Goal: Complete application form

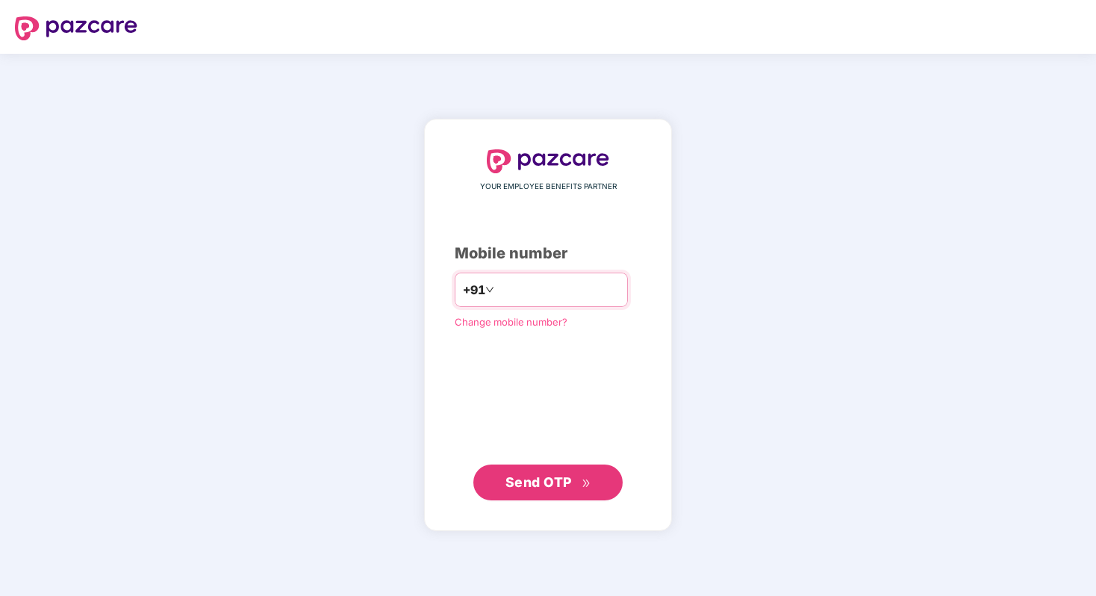
type input "**********"
click at [543, 481] on span "Send OTP" at bounding box center [538, 481] width 66 height 16
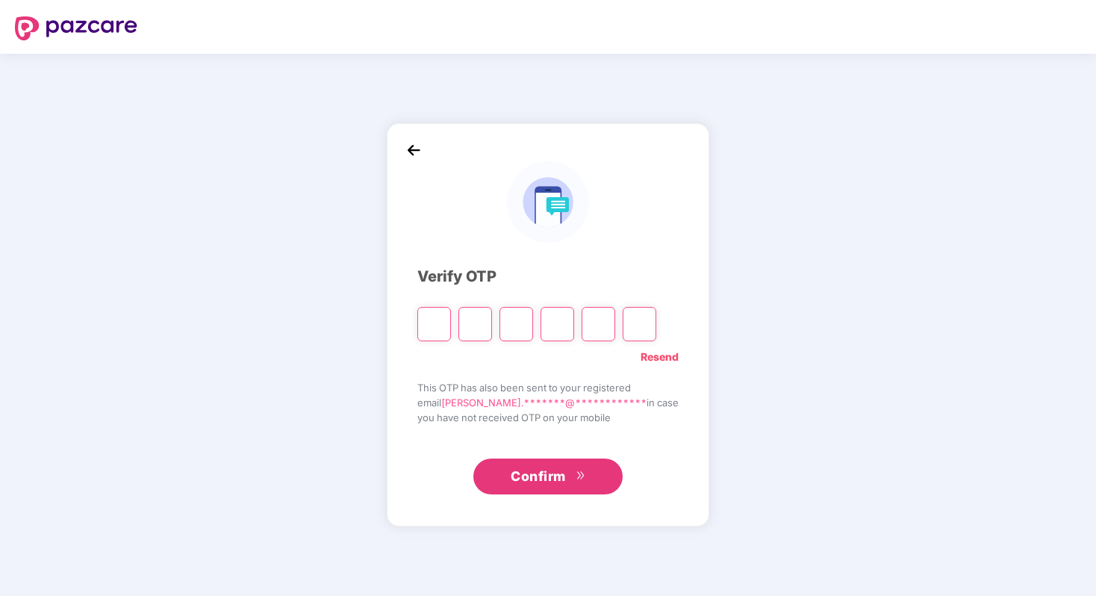
type input "*"
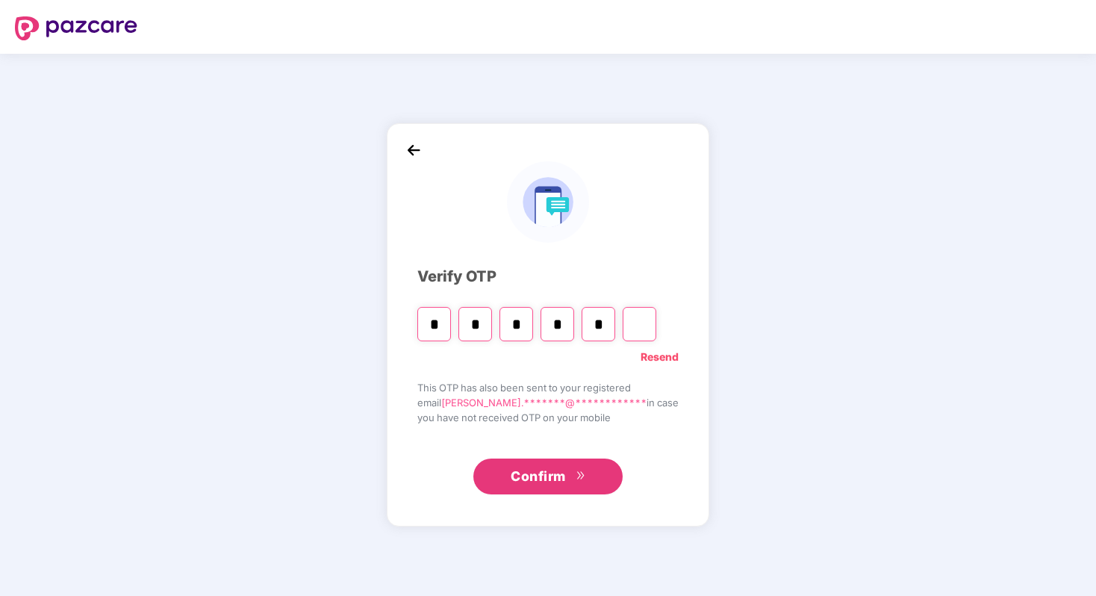
type input "*"
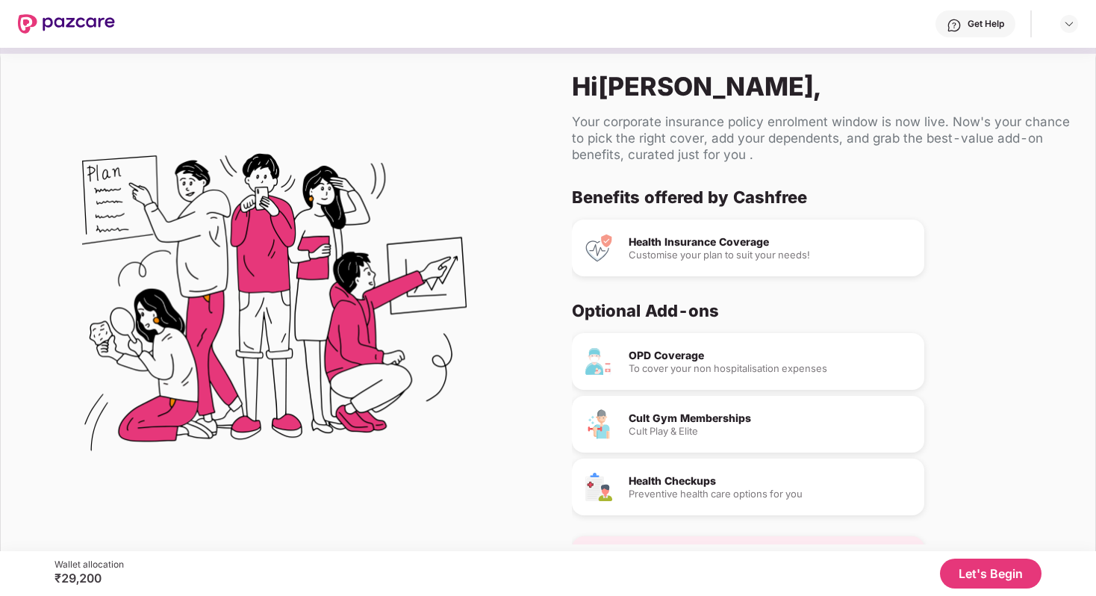
click at [713, 256] on div "Customise your plan to suit your needs!" at bounding box center [770, 255] width 284 height 10
click at [974, 580] on button "Let's Begin" at bounding box center [991, 573] width 102 height 30
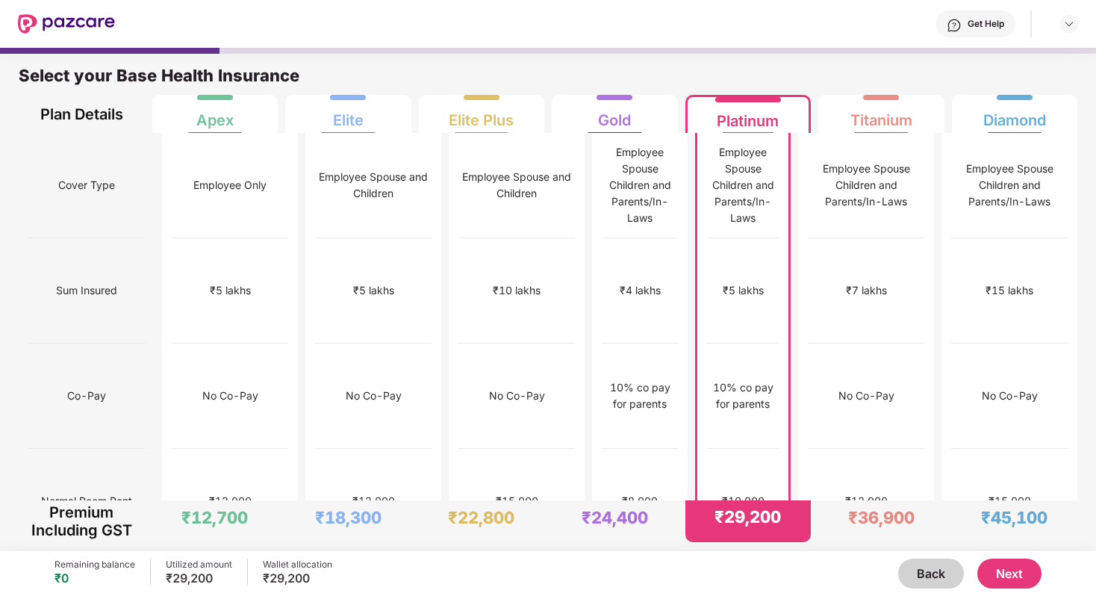
click at [1022, 576] on button "Next" at bounding box center [1009, 573] width 64 height 30
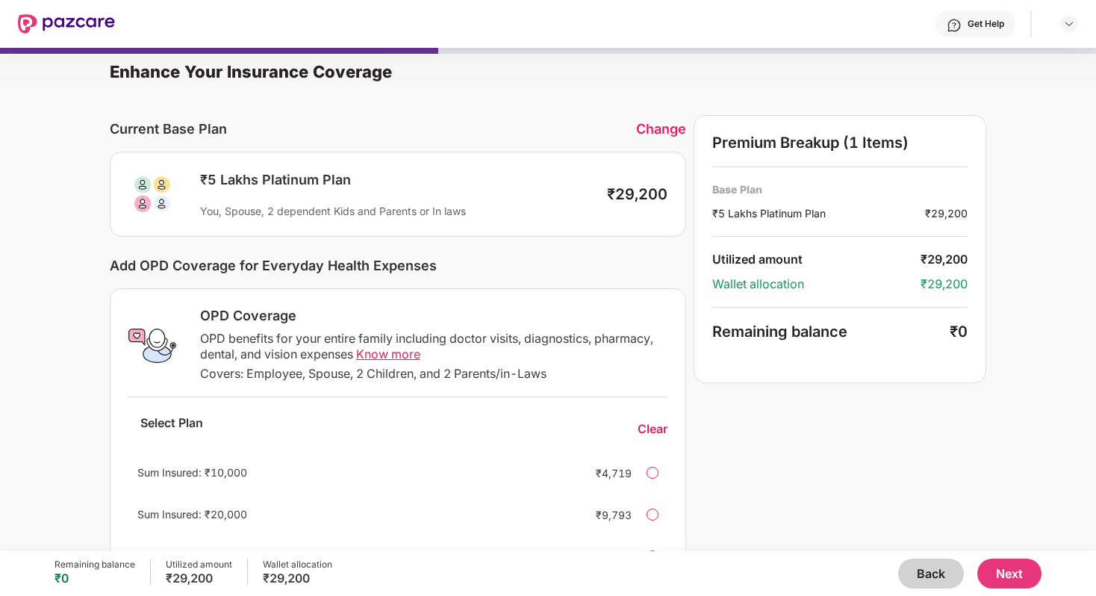
scroll to position [336, 0]
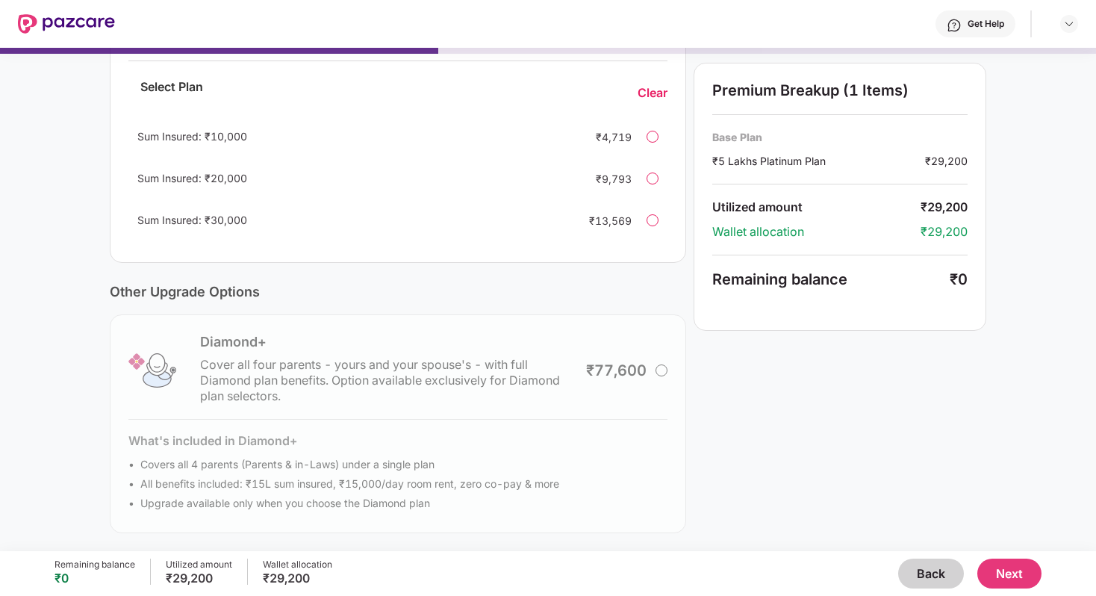
click at [1026, 572] on button "Next" at bounding box center [1009, 573] width 64 height 30
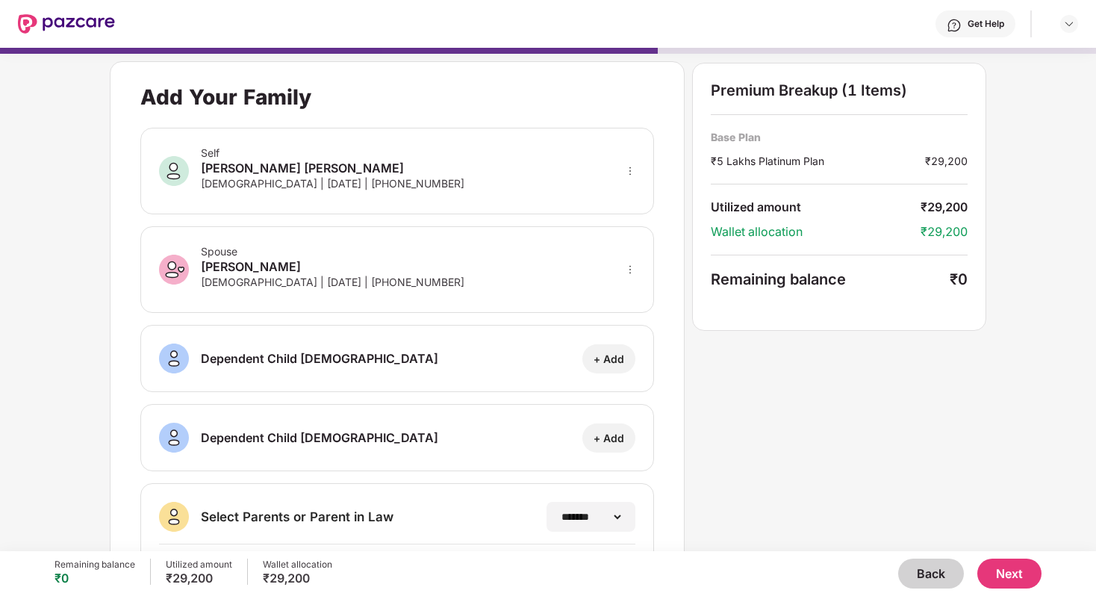
scroll to position [199, 0]
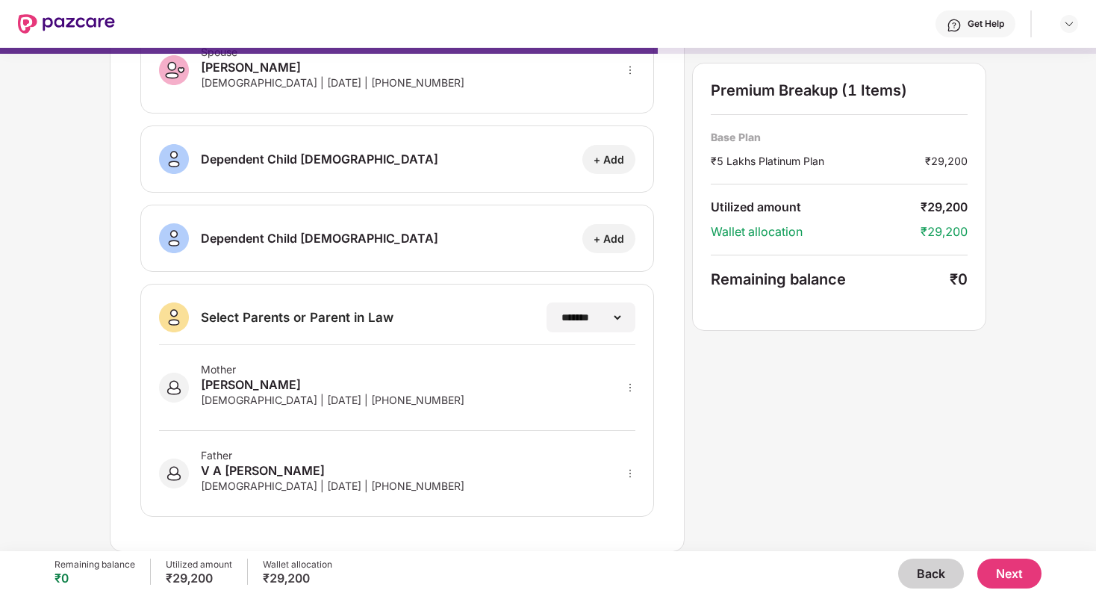
click at [1002, 571] on button "Next" at bounding box center [1009, 573] width 64 height 30
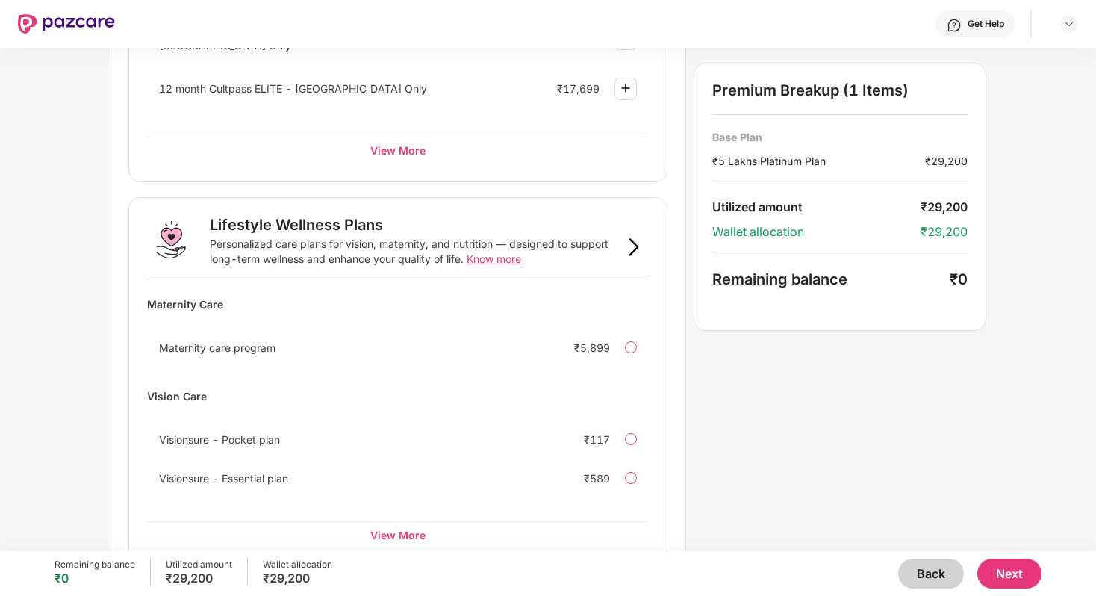
scroll to position [875, 0]
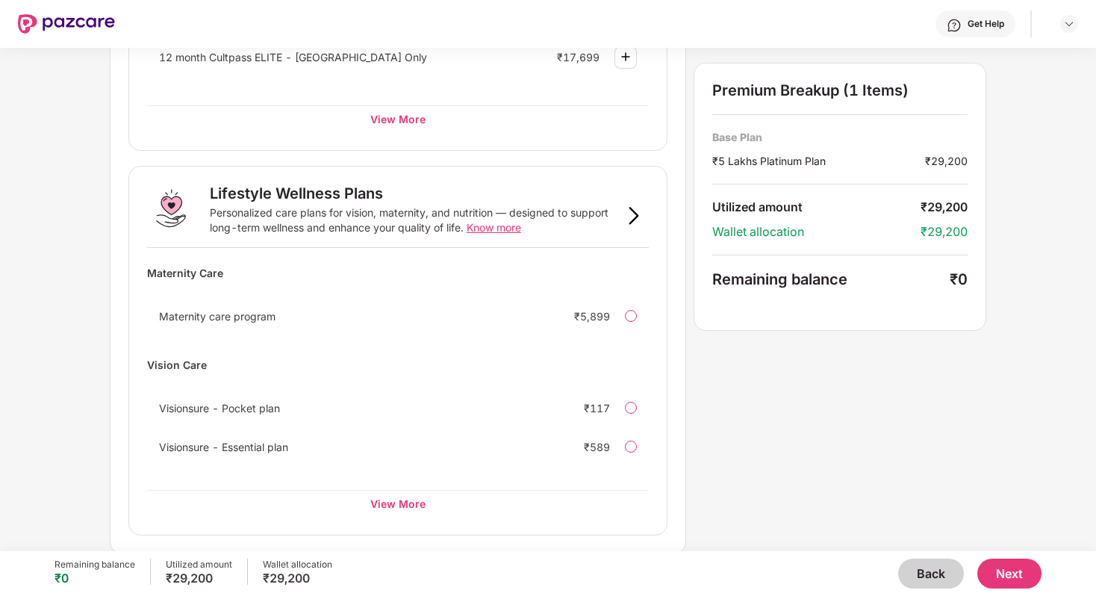
click at [497, 223] on span "Know more" at bounding box center [493, 227] width 54 height 13
click at [1002, 565] on button "Next" at bounding box center [1009, 573] width 64 height 30
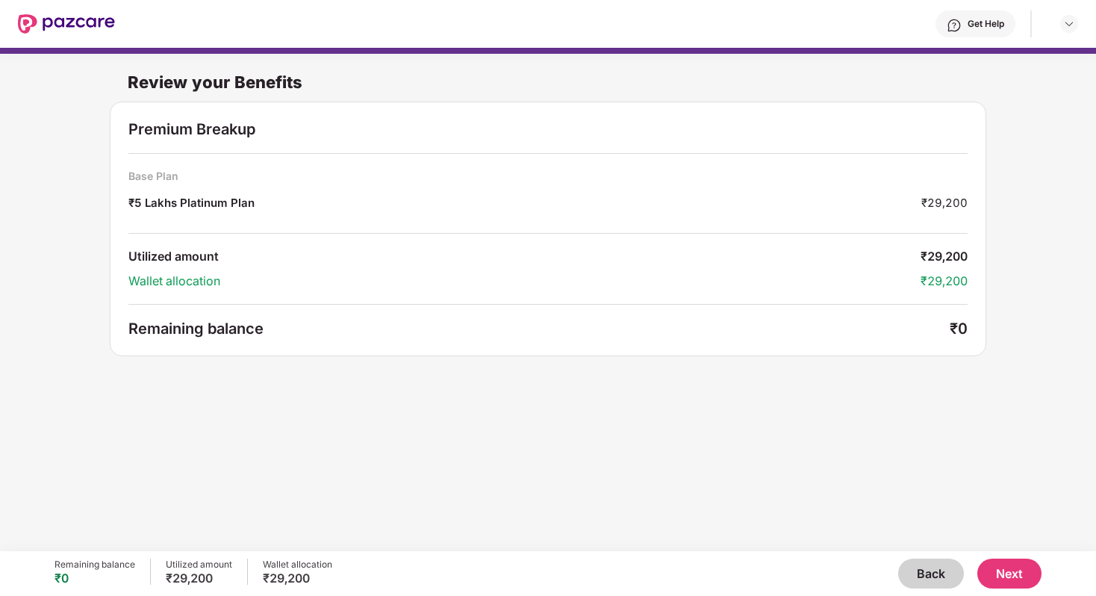
click at [1011, 572] on button "Next" at bounding box center [1009, 573] width 64 height 30
